Goal: Use online tool/utility: Utilize a website feature to perform a specific function

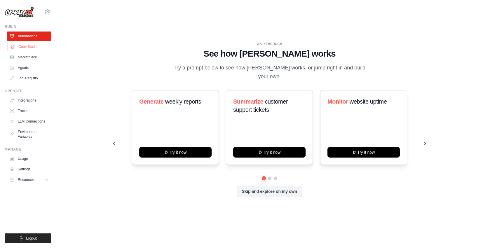
click at [25, 46] on link "Crew Studio" at bounding box center [30, 46] width 44 height 9
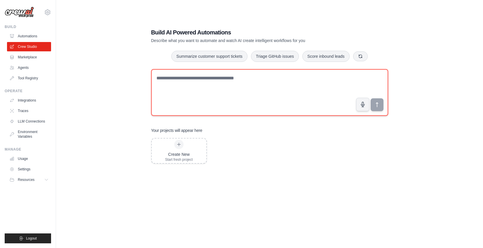
click at [179, 84] on textarea at bounding box center [269, 92] width 237 height 47
type textarea "**********"
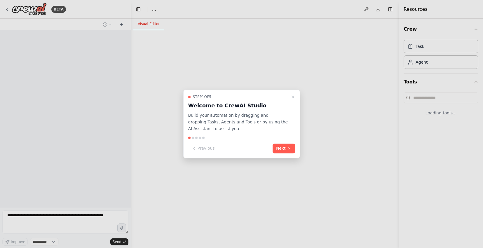
select select "****"
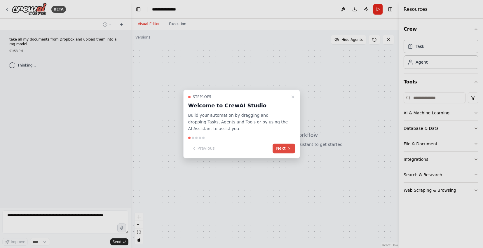
click at [282, 148] on button "Next" at bounding box center [284, 149] width 22 height 10
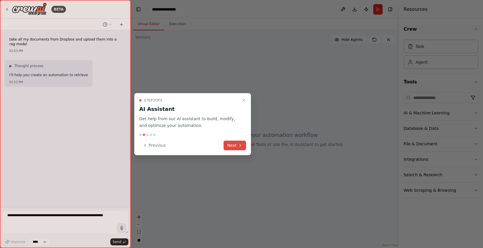
click at [233, 145] on button "Next" at bounding box center [235, 146] width 22 height 10
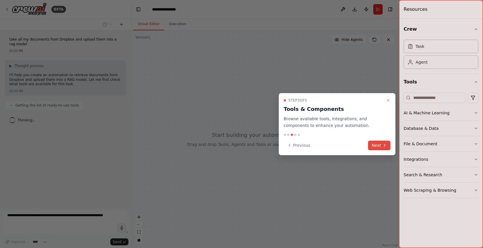
click at [377, 146] on button "Next" at bounding box center [379, 146] width 22 height 10
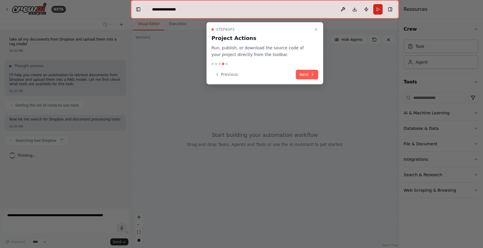
click at [303, 73] on button "Next" at bounding box center [307, 75] width 22 height 10
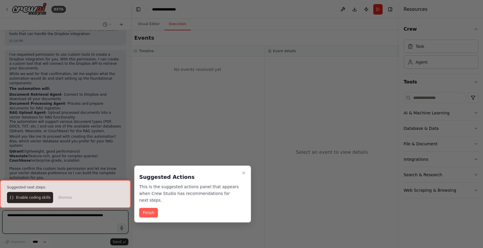
scroll to position [401, 0]
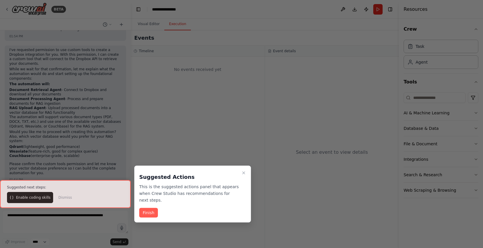
click at [43, 198] on div at bounding box center [65, 194] width 131 height 28
click at [28, 197] on div at bounding box center [65, 194] width 131 height 28
click at [144, 214] on button "Finish" at bounding box center [148, 213] width 19 height 10
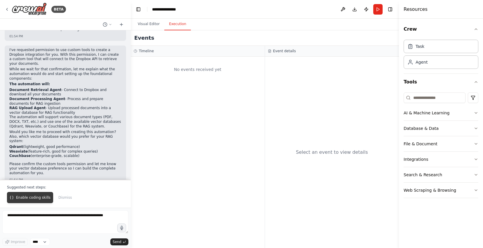
click at [32, 198] on span "Enable coding skills" at bounding box center [33, 197] width 34 height 5
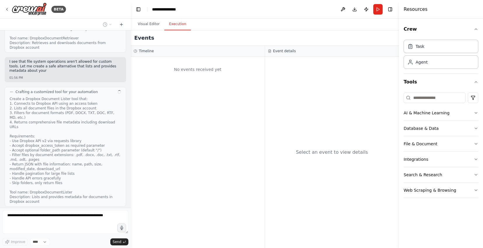
scroll to position [698, 0]
